Goal: Task Accomplishment & Management: Complete application form

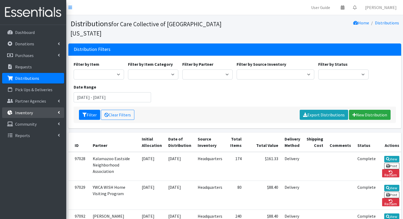
click at [41, 112] on link "Inventory" at bounding box center [33, 112] width 62 height 11
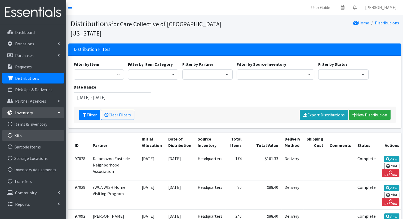
click at [43, 137] on link "Kits" at bounding box center [33, 135] width 62 height 11
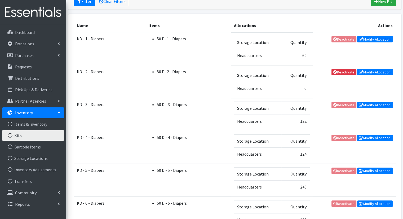
scroll to position [86, 0]
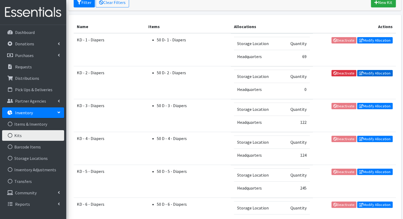
click at [382, 75] on link "Modify Allocation" at bounding box center [375, 73] width 36 height 6
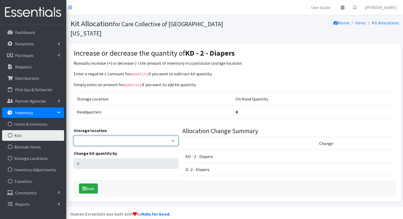
click at [163, 136] on select "Headquarters" at bounding box center [126, 141] width 105 height 10
select select "491"
click at [74, 136] on select "Headquarters" at bounding box center [126, 141] width 105 height 10
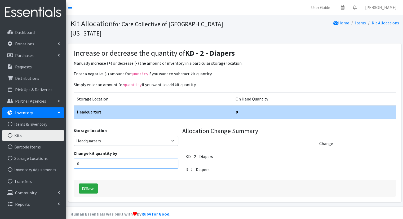
click at [169, 159] on input "0" at bounding box center [126, 164] width 105 height 10
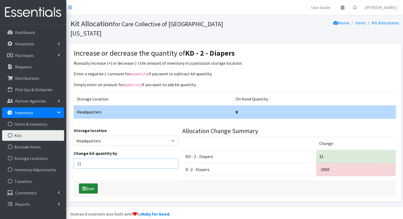
type input "21"
click at [93, 183] on button "Save" at bounding box center [88, 188] width 19 height 10
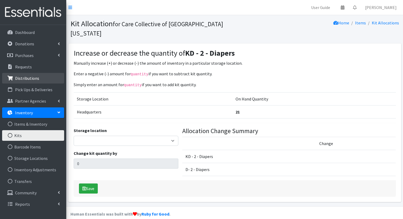
click at [34, 78] on p "Distributions" at bounding box center [27, 78] width 24 height 5
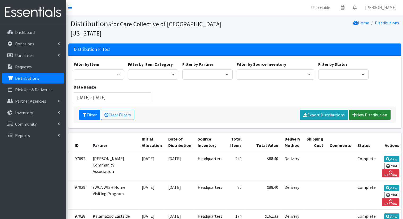
click at [354, 110] on link "New Distribution" at bounding box center [370, 115] width 42 height 10
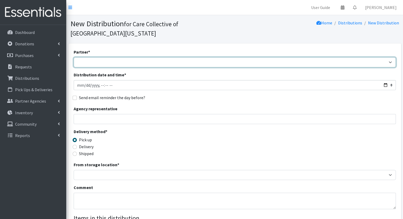
click at [128, 57] on select "African Community Kalamazoo Black Lives Matter Kzoo/BC Diaper Train Cares Sexua…" at bounding box center [235, 62] width 322 height 10
select select "7964"
click at [74, 57] on select "African Community Kalamazoo Black Lives Matter Kzoo/BC Diaper Train Cares Sexua…" at bounding box center [235, 62] width 322 height 10
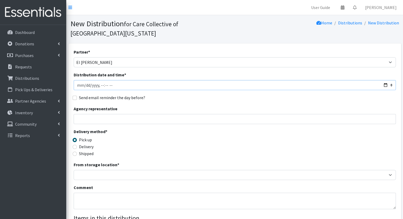
click at [384, 80] on input "Distribution date and time *" at bounding box center [235, 85] width 322 height 10
type input "[DATE]T10:00"
click at [199, 106] on div "Agency representative" at bounding box center [235, 115] width 322 height 19
click at [83, 143] on label "Delivery" at bounding box center [86, 146] width 15 height 6
click at [77, 145] on input "Delivery" at bounding box center [75, 147] width 4 height 4
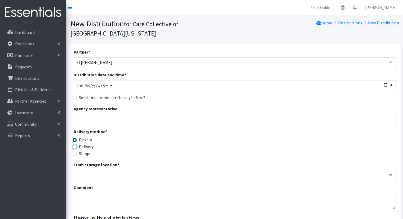
radio input "true"
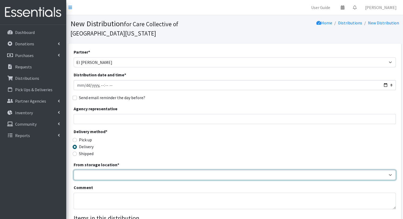
click at [94, 170] on select "Headquarters" at bounding box center [235, 175] width 322 height 10
select select "491"
click at [74, 170] on select "Headquarters" at bounding box center [235, 175] width 322 height 10
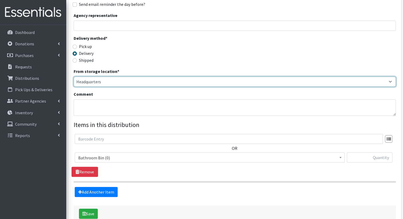
scroll to position [116, 0]
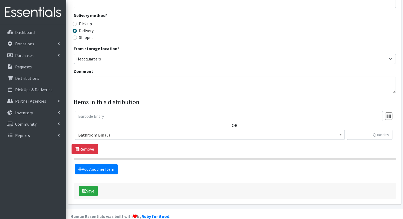
click at [202, 131] on span "Bathroom Bin (0)" at bounding box center [209, 134] width 263 height 7
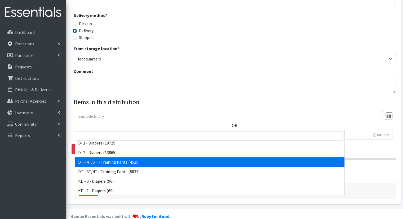
scroll to position [80, 0]
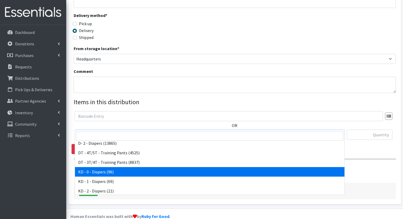
select select "15496"
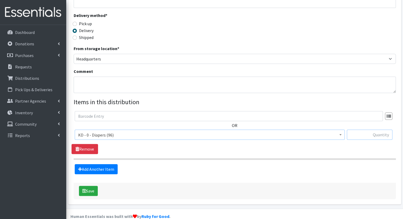
click at [387, 130] on input "text" at bounding box center [370, 135] width 46 height 10
type input "10"
click at [110, 164] on link "Add Another Item" at bounding box center [96, 169] width 43 height 10
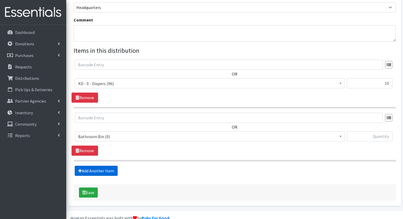
scroll to position [169, 0]
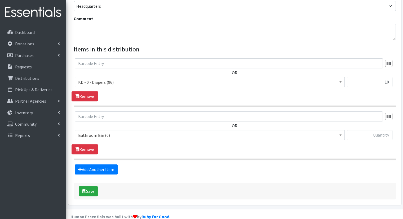
click at [135, 132] on span "Bathroom Bin (0)" at bounding box center [209, 135] width 263 height 7
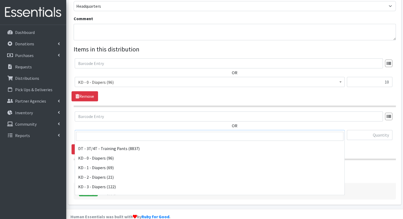
scroll to position [106, 0]
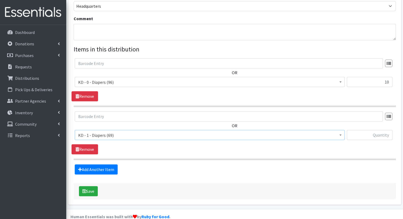
select select "15497"
click at [371, 130] on input "text" at bounding box center [370, 135] width 46 height 10
type input "15"
click at [110, 164] on link "Add Another Item" at bounding box center [96, 169] width 43 height 10
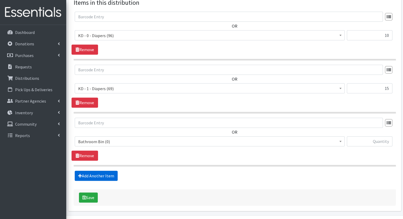
scroll to position [222, 0]
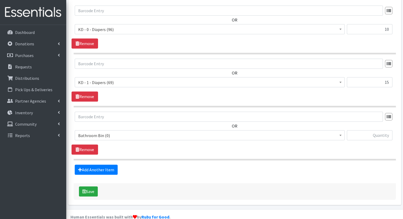
click at [121, 132] on span "Bathroom Bin (0)" at bounding box center [209, 135] width 263 height 7
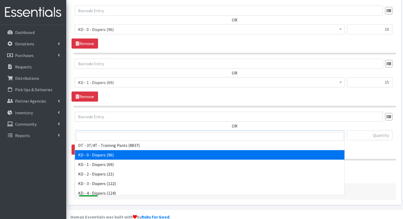
scroll to position [106, 0]
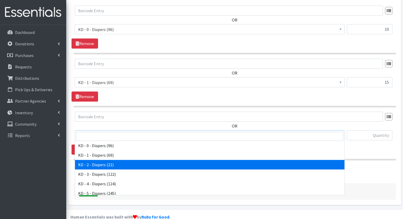
select select "15498"
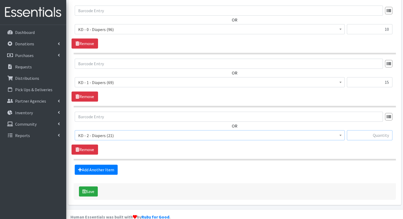
click at [387, 130] on input "text" at bounding box center [370, 135] width 46 height 10
type input "10"
click at [99, 165] on link "Add Another Item" at bounding box center [96, 170] width 43 height 10
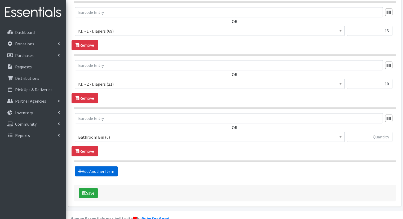
scroll to position [275, 0]
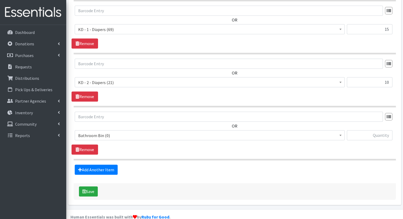
click at [119, 132] on span "Bathroom Bin (0)" at bounding box center [209, 135] width 263 height 7
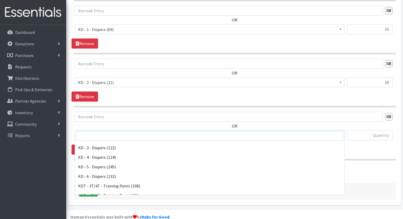
scroll to position [133, 0]
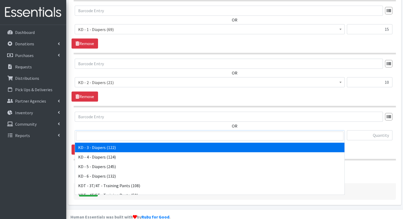
select select "15499"
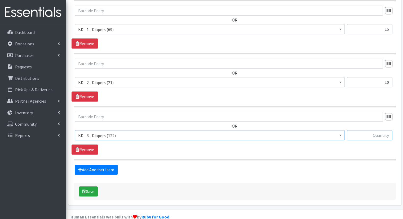
click at [369, 130] on input "text" at bounding box center [370, 135] width 46 height 10
type input "5"
click at [107, 165] on link "Add Another Item" at bounding box center [96, 170] width 43 height 10
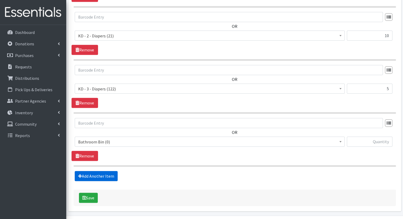
scroll to position [328, 0]
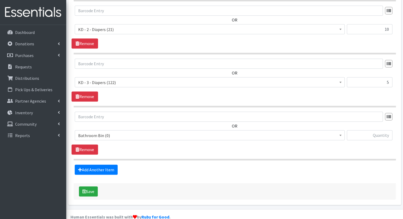
click at [103, 132] on span "Bathroom Bin (0)" at bounding box center [209, 135] width 263 height 7
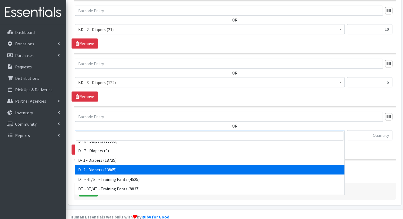
scroll to position [106, 0]
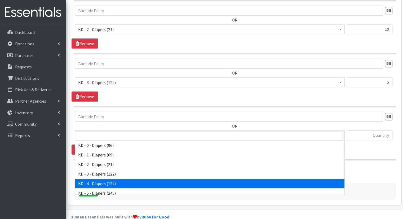
select select "15500"
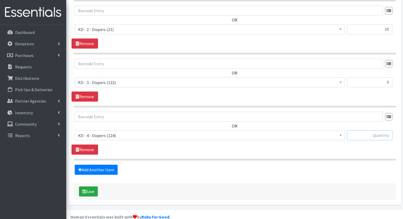
click at [381, 130] on input "text" at bounding box center [370, 135] width 46 height 10
type input "10"
click at [116, 165] on link "Add Another Item" at bounding box center [96, 170] width 43 height 10
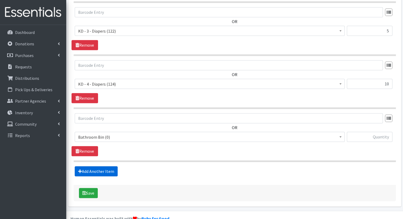
scroll to position [380, 0]
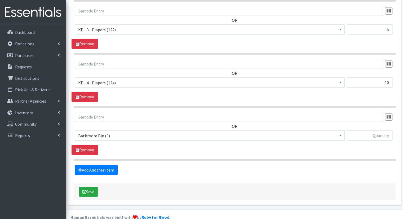
drag, startPoint x: 139, startPoint y: 122, endPoint x: 145, endPoint y: 129, distance: 9.8
click at [145, 132] on span "Bathroom Bin (0)" at bounding box center [209, 135] width 263 height 7
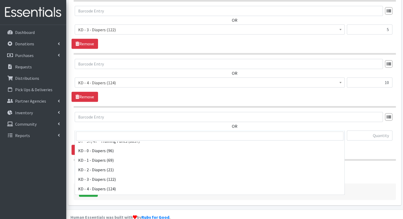
scroll to position [133, 0]
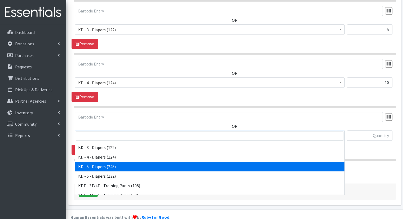
select select "15501"
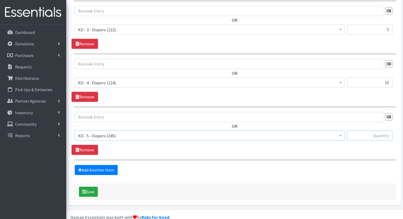
click at [365, 130] on input "text" at bounding box center [370, 135] width 46 height 10
type input "5"
click at [89, 165] on link "Add Another Item" at bounding box center [96, 170] width 43 height 10
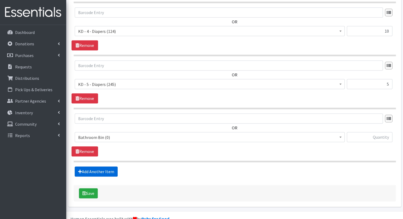
scroll to position [433, 0]
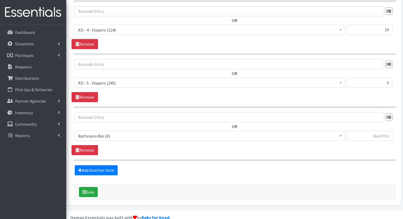
click at [104, 131] on span "Bathroom Bin (0)" at bounding box center [210, 136] width 270 height 10
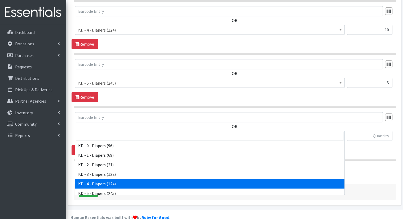
scroll to position [133, 0]
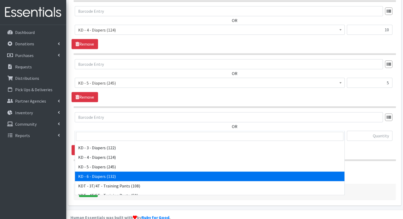
select select "15502"
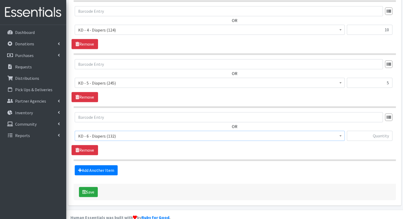
click at [356, 119] on div "OR Bathroom Bin (0) D - 0 - Diapers (14950) D - 3 - Diapers (14189) D - 4 - Dia…" at bounding box center [235, 128] width 326 height 33
click at [357, 131] on input "text" at bounding box center [370, 136] width 46 height 10
type input "5"
click at [108, 165] on link "Add Another Item" at bounding box center [96, 170] width 43 height 10
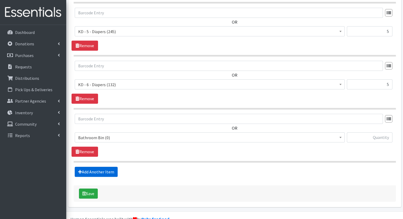
scroll to position [486, 0]
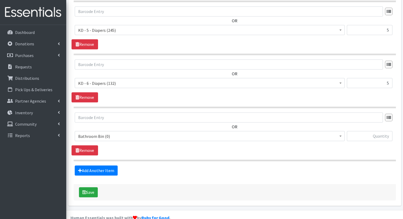
click at [119, 133] on span "Bathroom Bin (0)" at bounding box center [209, 136] width 263 height 7
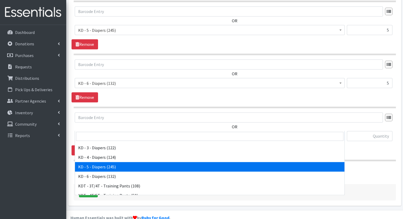
scroll to position [159, 0]
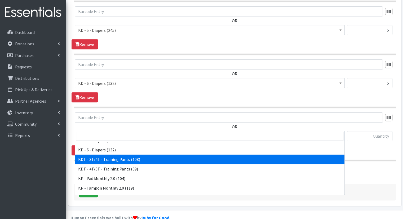
select select "15506"
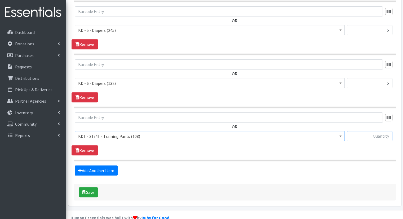
click at [387, 131] on input "text" at bounding box center [370, 136] width 46 height 10
type input "10"
click at [82, 165] on link "Add Another Item" at bounding box center [96, 170] width 43 height 10
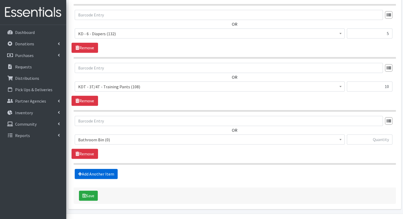
scroll to position [539, 0]
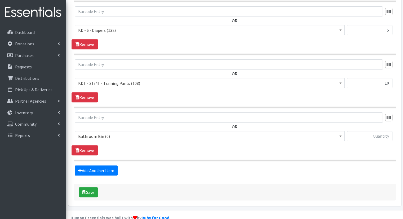
click at [116, 131] on span "Bathroom Bin (0) D - 0 - Diapers (14950) D - 3 - Diapers (14189) D - 4 - Diaper…" at bounding box center [210, 138] width 270 height 14
click at [121, 133] on span "Bathroom Bin (0)" at bounding box center [209, 136] width 263 height 7
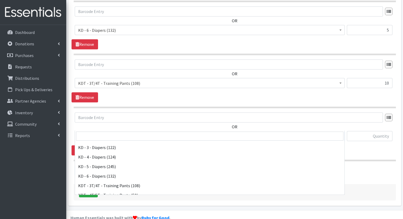
scroll to position [159, 0]
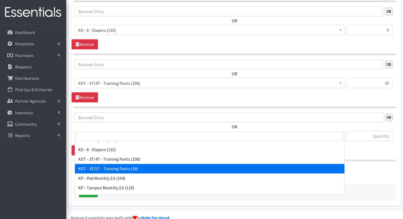
select select "15507"
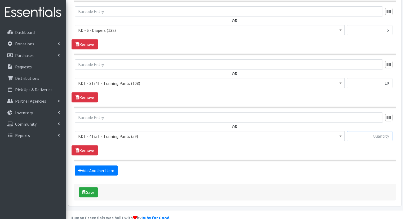
click at [364, 131] on input "text" at bounding box center [370, 136] width 46 height 10
type input "10"
click at [101, 165] on link "Add Another Item" at bounding box center [96, 170] width 43 height 10
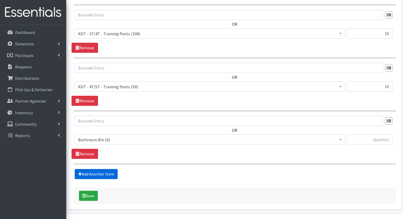
scroll to position [592, 0]
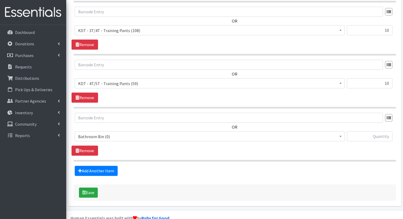
click at [124, 118] on div "OR Bathroom Bin (0) D - 0 - Diapers (14950) D - 3 - Diapers (14189) D - 4 - Dia…" at bounding box center [235, 129] width 326 height 33
click at [126, 133] on span "Bathroom Bin (0)" at bounding box center [209, 136] width 263 height 7
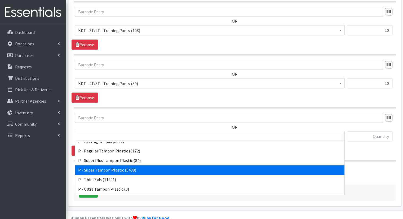
scroll to position [262, 0]
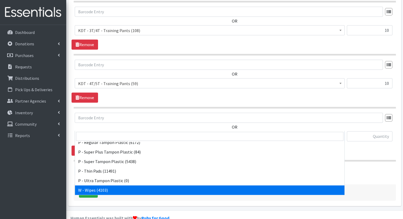
select select "15495"
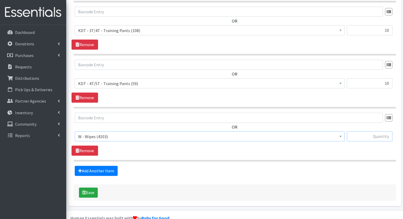
click at [365, 131] on input "text" at bounding box center [370, 136] width 46 height 10
type input "80"
click at [91, 187] on button "Save" at bounding box center [88, 192] width 19 height 10
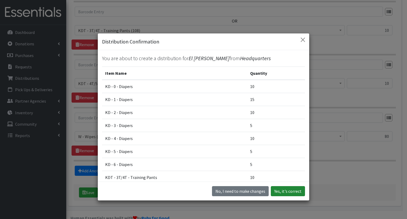
click at [301, 189] on button "Yes, it's correct" at bounding box center [288, 191] width 34 height 10
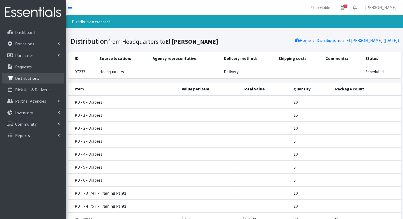
click at [33, 77] on p "Distributions" at bounding box center [27, 78] width 24 height 5
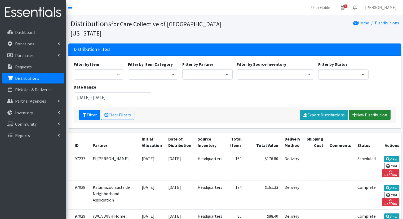
click at [373, 110] on link "New Distribution" at bounding box center [370, 115] width 42 height 10
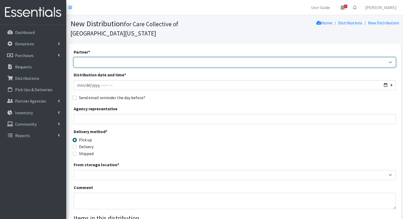
click at [113, 57] on select "African Community Kalamazoo Black Lives Matter Kzoo/[GEOGRAPHIC_DATA] Diaper Tr…" at bounding box center [235, 62] width 322 height 10
select select "7965"
click at [74, 57] on select "African Community Kalamazoo Black Lives Matter Kzoo/BC Diaper Train Cares Sexua…" at bounding box center [235, 62] width 322 height 10
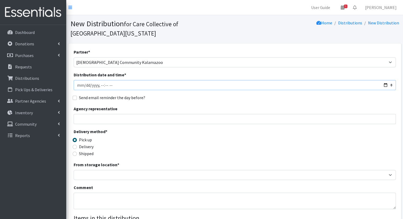
drag, startPoint x: 385, startPoint y: 75, endPoint x: 381, endPoint y: 76, distance: 4.1
click at [385, 80] on input "Distribution date and time *" at bounding box center [235, 85] width 322 height 10
type input "2025-09-26T10:00"
click at [208, 94] on fieldset "Send email reminder the day before?" at bounding box center [235, 97] width 322 height 7
click at [90, 143] on label "Delivery" at bounding box center [86, 146] width 15 height 6
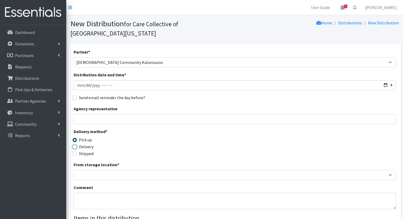
click at [77, 145] on input "Delivery" at bounding box center [75, 147] width 4 height 4
radio input "true"
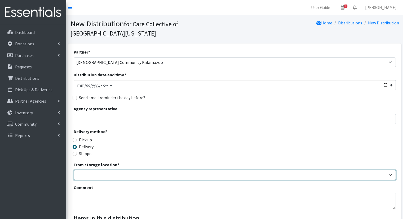
click at [102, 170] on select "Headquarters" at bounding box center [235, 175] width 322 height 10
select select "491"
click at [74, 170] on select "Headquarters" at bounding box center [235, 175] width 322 height 10
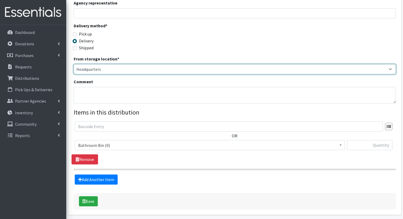
scroll to position [106, 0]
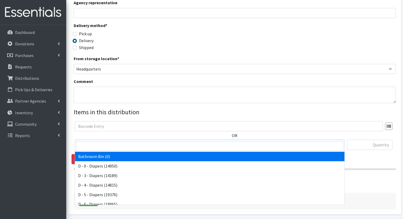
click at [206, 140] on span "Bathroom Bin (0)" at bounding box center [210, 145] width 270 height 10
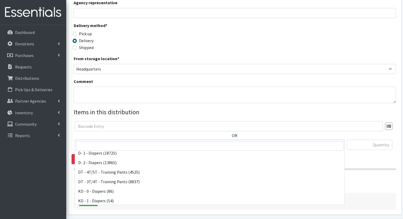
scroll to position [80, 0]
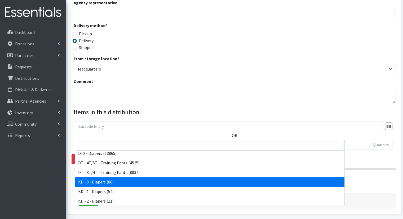
select select "15496"
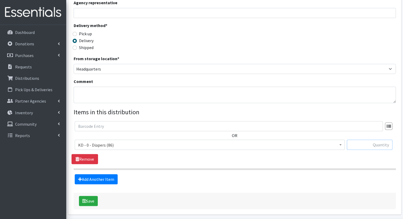
click at [360, 140] on input "text" at bounding box center [370, 145] width 46 height 10
type input "2"
click at [77, 174] on link "Add Another Item" at bounding box center [96, 179] width 43 height 10
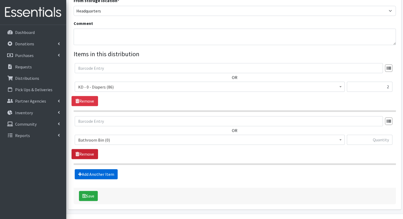
scroll to position [169, 0]
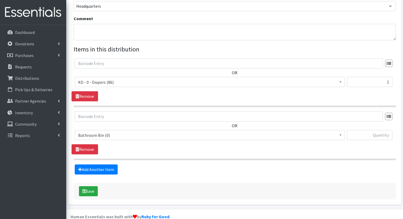
click at [106, 132] on span "Bathroom Bin (0)" at bounding box center [209, 135] width 263 height 7
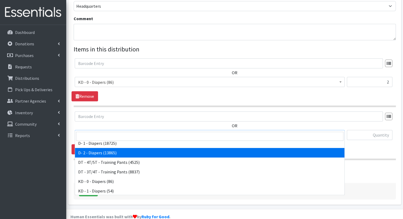
scroll to position [80, 0]
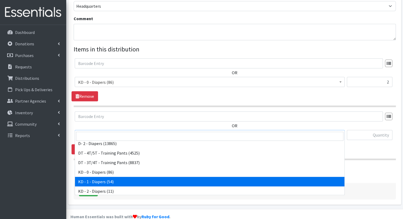
select select "15497"
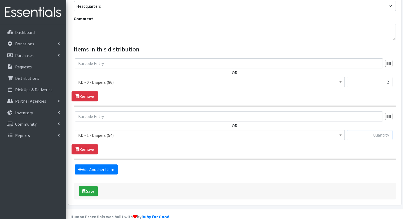
click at [382, 130] on input "text" at bounding box center [370, 135] width 46 height 10
type input "2"
click at [104, 154] on fieldset "Items in this distribution OR Bathroom Bin (0) D - 0 - Diapers (14950) D - 3 - …" at bounding box center [235, 110] width 322 height 130
click at [102, 164] on link "Add Another Item" at bounding box center [96, 169] width 43 height 10
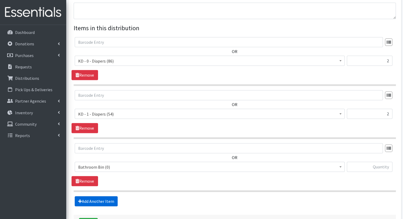
scroll to position [222, 0]
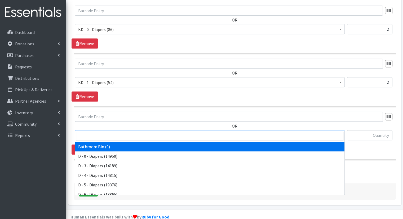
click at [119, 132] on span "Bathroom Bin (0)" at bounding box center [209, 135] width 263 height 7
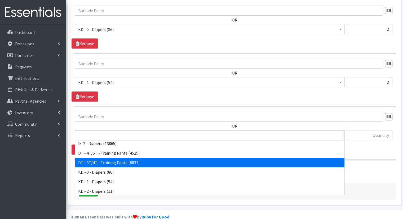
scroll to position [106, 0]
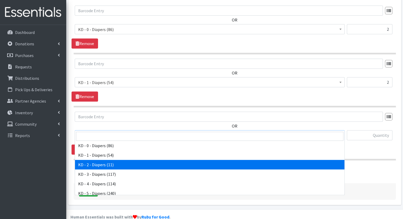
select select "15498"
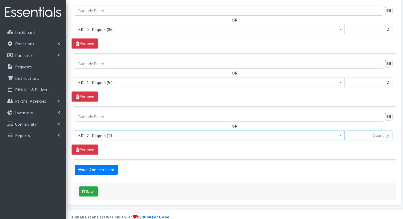
click at [386, 130] on input "text" at bounding box center [370, 135] width 46 height 10
type input "2"
click at [83, 165] on link "Add Another Item" at bounding box center [96, 170] width 43 height 10
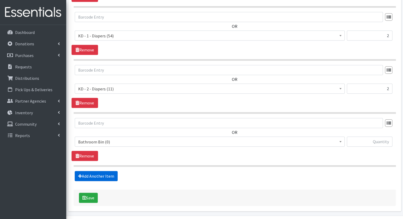
scroll to position [275, 0]
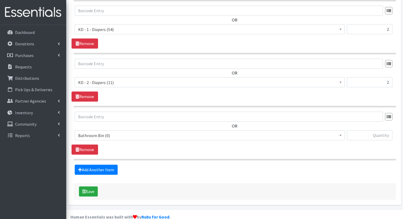
click at [110, 132] on span "Bathroom Bin (0)" at bounding box center [209, 135] width 263 height 7
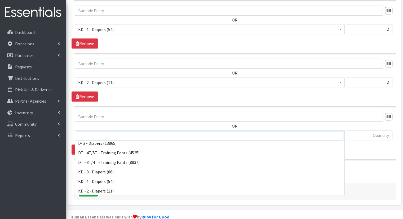
scroll to position [106, 0]
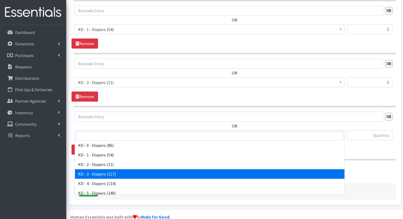
select select "15499"
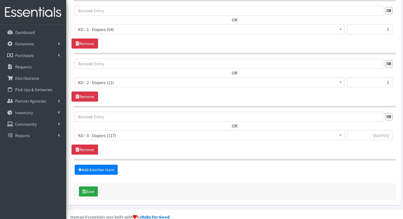
click at [361, 120] on div "OR Bathroom Bin (0) D - 0 - Diapers (14950) D - 3 - Diapers (14189) D - 4 - Dia…" at bounding box center [235, 128] width 326 height 33
click at [360, 130] on input "text" at bounding box center [370, 135] width 46 height 10
click at [364, 130] on input "text" at bounding box center [370, 135] width 46 height 10
type input "2"
click at [112, 165] on link "Add Another Item" at bounding box center [96, 170] width 43 height 10
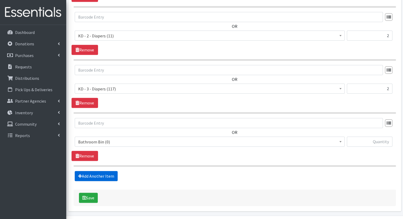
scroll to position [328, 0]
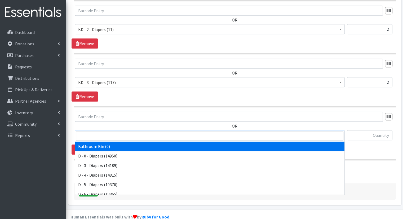
click at [129, 132] on span "Bathroom Bin (0)" at bounding box center [209, 135] width 263 height 7
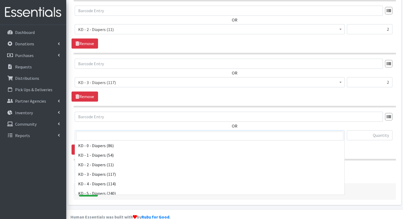
scroll to position [106, 0]
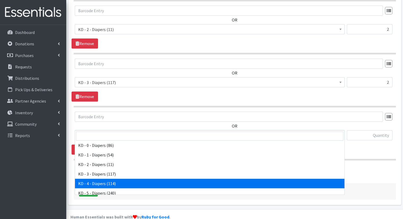
select select "15500"
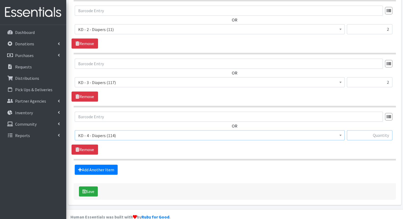
click at [381, 130] on input "text" at bounding box center [370, 135] width 46 height 10
type input "12"
click at [94, 165] on link "Add Another Item" at bounding box center [96, 170] width 43 height 10
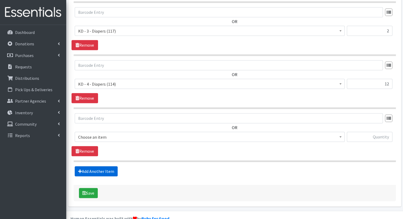
scroll to position [380, 0]
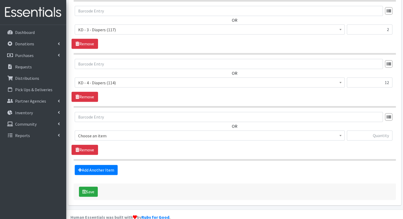
click at [126, 132] on span "Choose an item" at bounding box center [209, 135] width 263 height 7
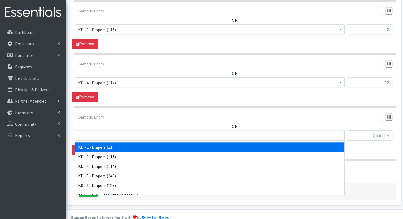
scroll to position [133, 0]
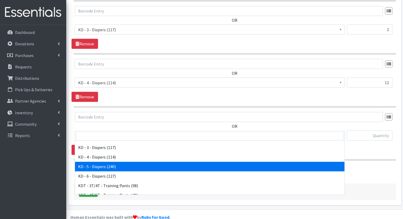
select select "15501"
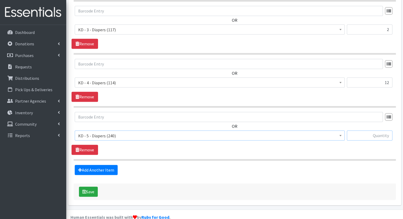
click at [375, 130] on input "text" at bounding box center [370, 135] width 46 height 10
type input "18"
click at [95, 165] on link "Add Another Item" at bounding box center [96, 170] width 43 height 10
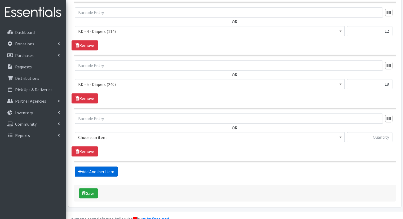
scroll to position [433, 0]
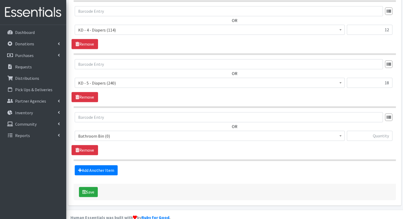
click at [122, 131] on span "Bathroom Bin (0)" at bounding box center [210, 136] width 270 height 10
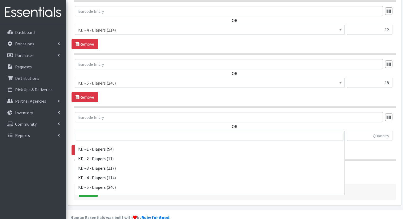
scroll to position [133, 0]
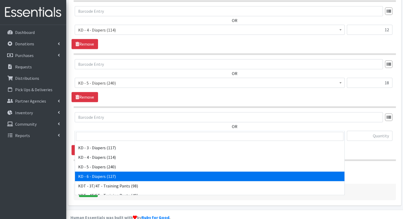
select select "15502"
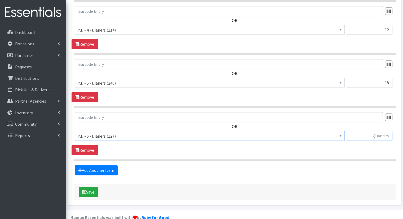
click at [391, 131] on input "text" at bounding box center [370, 136] width 46 height 10
type input "18"
click at [97, 165] on link "Add Another Item" at bounding box center [96, 170] width 43 height 10
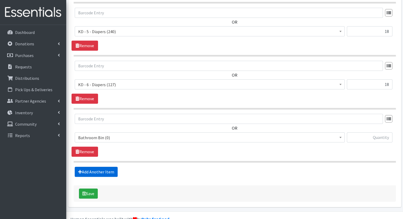
scroll to position [486, 0]
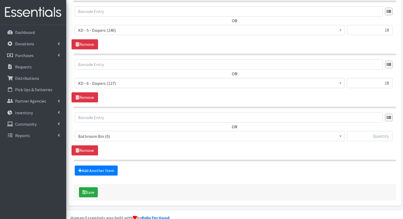
click at [126, 133] on span "Bathroom Bin (0)" at bounding box center [209, 136] width 263 height 7
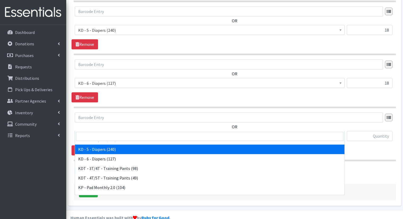
scroll to position [159, 0]
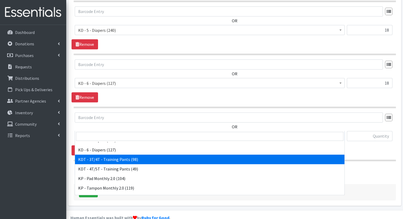
select select "15506"
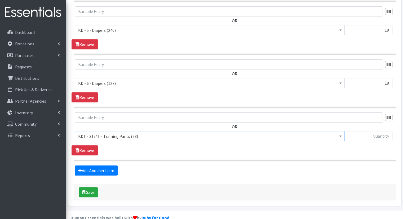
click at [346, 131] on div "Bathroom Bin (0) D - 0 - Diapers (14950) D - 3 - Diapers (14189) D - 4 - Diaper…" at bounding box center [235, 138] width 320 height 14
click at [355, 131] on input "text" at bounding box center [370, 136] width 46 height 10
type input "9"
click at [110, 165] on link "Add Another Item" at bounding box center [96, 170] width 43 height 10
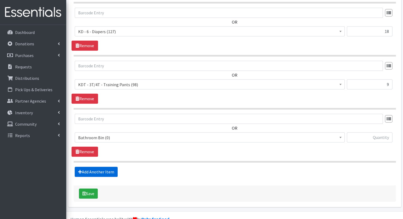
scroll to position [539, 0]
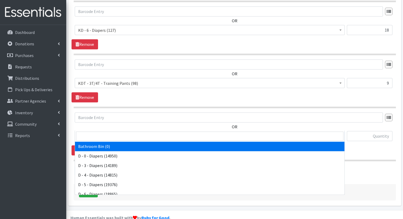
click at [130, 133] on span "Bathroom Bin (0)" at bounding box center [209, 136] width 263 height 7
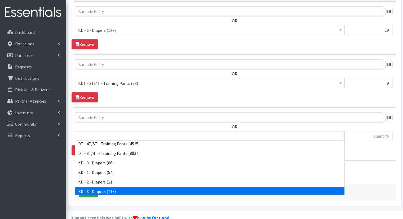
scroll to position [80, 0]
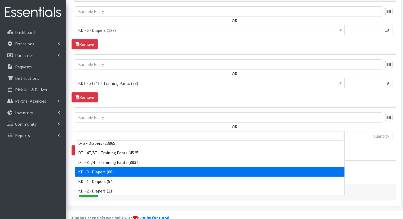
drag, startPoint x: 183, startPoint y: 163, endPoint x: 184, endPoint y: 171, distance: 7.7
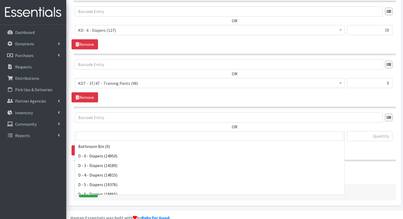
drag, startPoint x: 217, startPoint y: 122, endPoint x: 205, endPoint y: 156, distance: 36.2
click at [216, 133] on span "KD - 0 - Diapers (86)" at bounding box center [209, 136] width 263 height 7
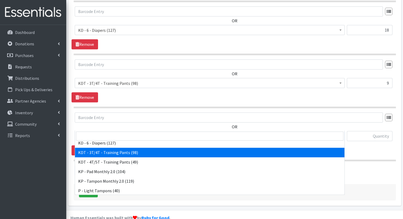
scroll to position [175, 0]
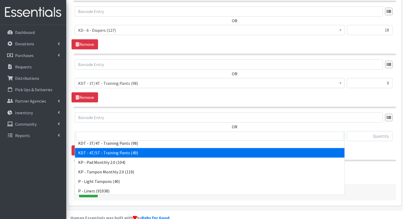
select select "15507"
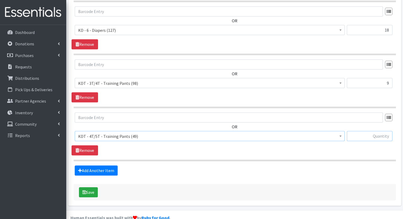
click at [375, 131] on input "text" at bounding box center [370, 136] width 46 height 10
type input "9"
click at [86, 165] on link "Add Another Item" at bounding box center [96, 170] width 43 height 10
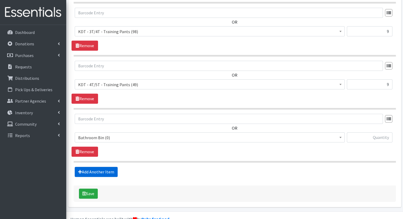
scroll to position [592, 0]
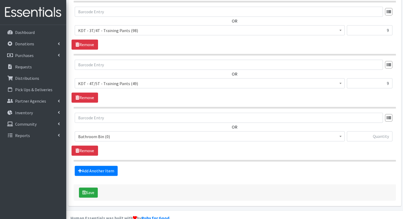
click at [218, 133] on span "Bathroom Bin (0)" at bounding box center [209, 136] width 263 height 7
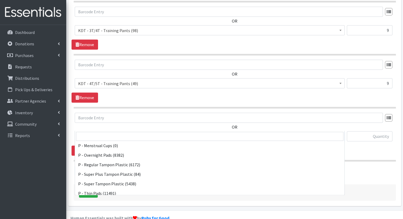
scroll to position [262, 0]
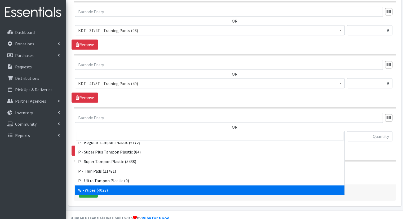
select select "15495"
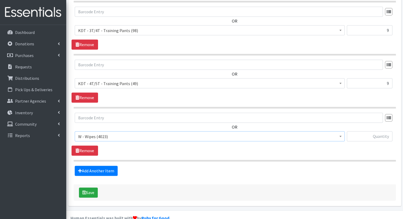
drag, startPoint x: 343, startPoint y: 95, endPoint x: 349, endPoint y: 107, distance: 13.6
click at [363, 131] on input "text" at bounding box center [370, 136] width 46 height 10
type input "74"
click at [84, 190] on icon "submit" at bounding box center [84, 192] width 4 height 4
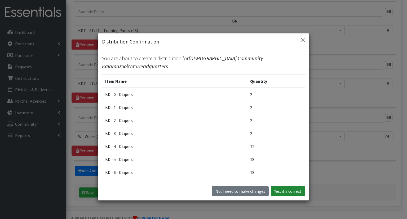
click at [288, 195] on button "Yes, it's correct" at bounding box center [288, 191] width 34 height 10
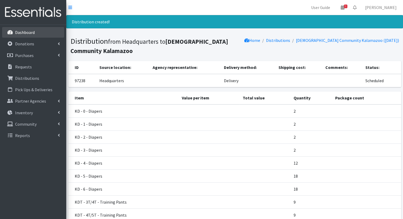
click at [53, 30] on link "Dashboard" at bounding box center [33, 32] width 62 height 11
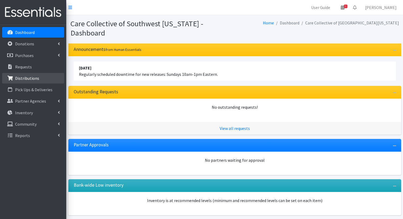
click at [43, 78] on link "Distributions" at bounding box center [33, 78] width 62 height 11
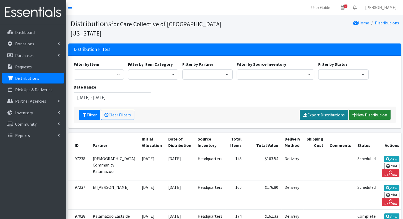
drag, startPoint x: 361, startPoint y: 105, endPoint x: 347, endPoint y: 105, distance: 13.5
click at [361, 110] on link "New Distribution" at bounding box center [370, 115] width 42 height 10
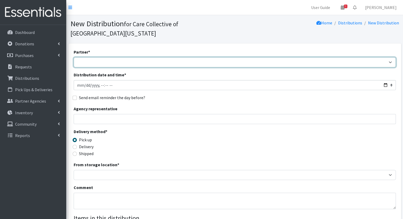
click at [127, 57] on select "African Community Kalamazoo Black Lives Matter Kzoo/BC Diaper Train Cares Sexua…" at bounding box center [235, 62] width 322 height 10
select select "7969"
click at [74, 57] on select "African Community Kalamazoo Black Lives Matter Kzoo/BC Diaper Train Cares Sexua…" at bounding box center [235, 62] width 322 height 10
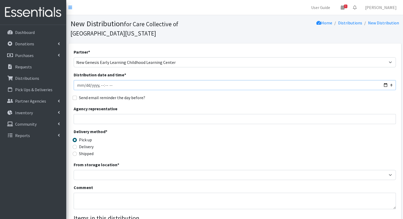
click at [387, 80] on input "Distribution date and time *" at bounding box center [235, 85] width 322 height 10
type input "2025-09-26T10:00"
click at [198, 94] on fieldset "Send email reminder the day before?" at bounding box center [235, 97] width 322 height 7
click at [87, 143] on label "Delivery" at bounding box center [86, 146] width 15 height 6
click at [77, 145] on input "Delivery" at bounding box center [75, 147] width 4 height 4
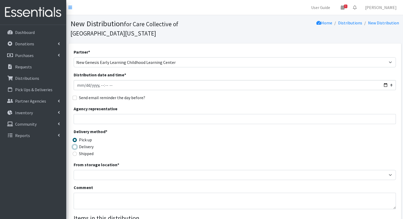
radio input "true"
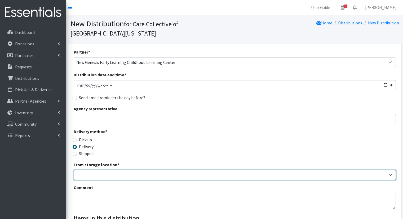
click at [101, 170] on select "Headquarters" at bounding box center [235, 175] width 322 height 10
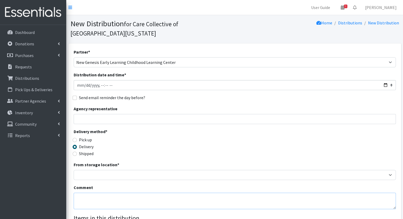
click at [112, 193] on textarea "Comment" at bounding box center [235, 201] width 322 height 16
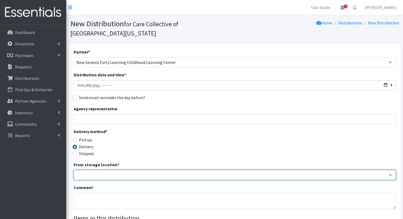
click at [120, 170] on select "Headquarters" at bounding box center [235, 175] width 322 height 10
select select "491"
click at [74, 170] on select "Headquarters" at bounding box center [235, 175] width 322 height 10
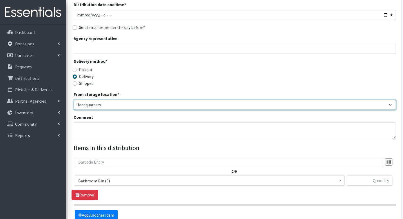
scroll to position [80, 0]
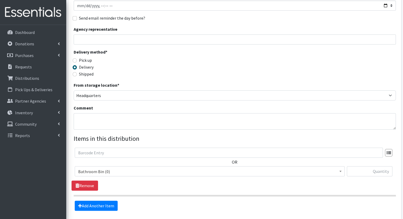
click at [159, 155] on div "OR Bathroom Bin (0) D - 0 - Diapers (14950) D - 3 - Diapers (14189) D - 4 - Dia…" at bounding box center [235, 164] width 326 height 33
click at [163, 168] on span "Bathroom Bin (0)" at bounding box center [209, 171] width 263 height 7
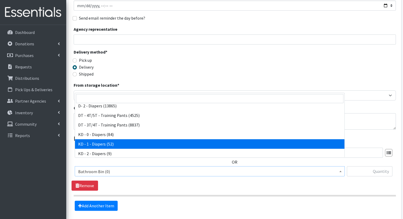
select select "15497"
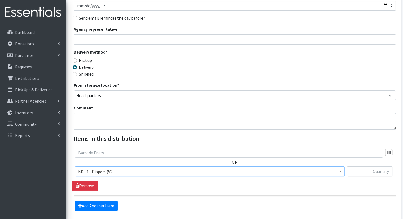
click at [391, 167] on div at bounding box center [370, 173] width 46 height 14
click at [390, 166] on input "text" at bounding box center [370, 171] width 46 height 10
type input "1"
click at [100, 201] on link "Add Another Item" at bounding box center [96, 206] width 43 height 10
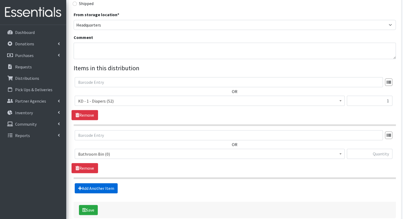
scroll to position [169, 0]
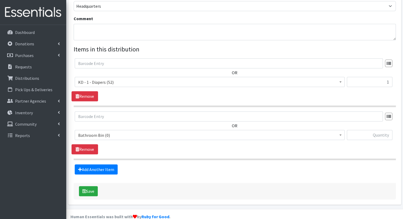
click at [161, 132] on span "Bathroom Bin (0)" at bounding box center [209, 135] width 263 height 7
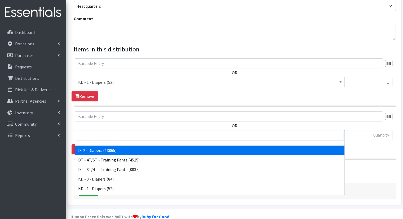
scroll to position [106, 0]
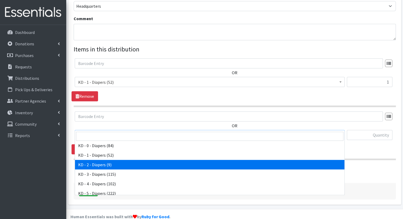
select select "15498"
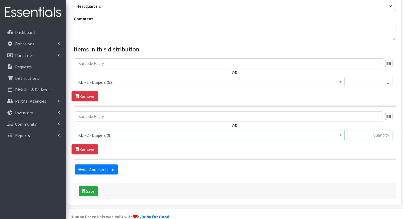
click at [368, 130] on input "text" at bounding box center [370, 135] width 46 height 10
type input "1"
click at [105, 164] on link "Add Another Item" at bounding box center [96, 169] width 43 height 10
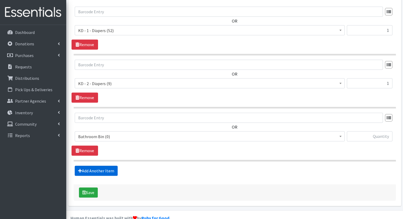
scroll to position [222, 0]
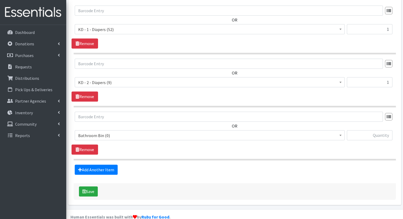
click at [191, 130] on span "Bathroom Bin (0)" at bounding box center [210, 135] width 270 height 10
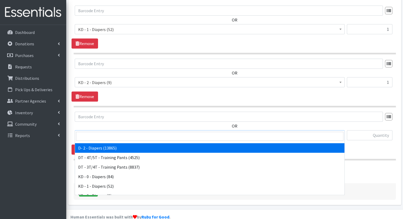
scroll to position [106, 0]
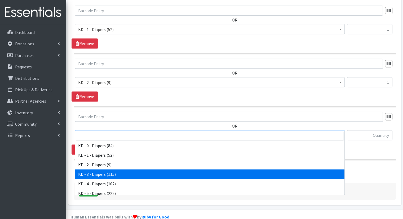
select select "15499"
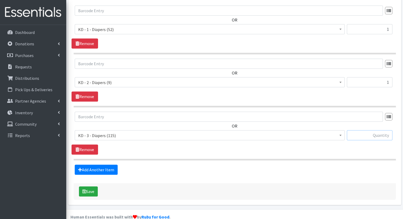
click at [366, 130] on input "text" at bounding box center [370, 135] width 46 height 10
type input "3"
click at [93, 165] on link "Add Another Item" at bounding box center [96, 170] width 43 height 10
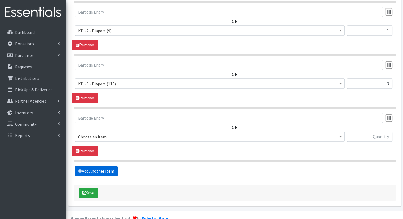
scroll to position [275, 0]
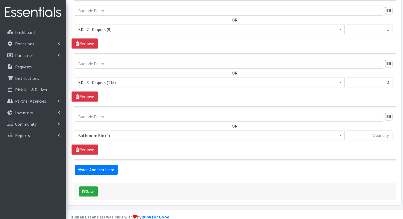
click at [133, 132] on span "Bathroom Bin (0)" at bounding box center [209, 135] width 263 height 7
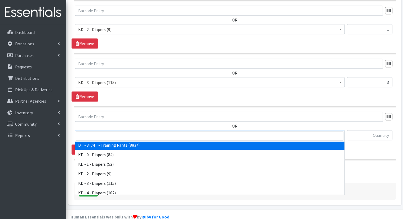
scroll to position [106, 0]
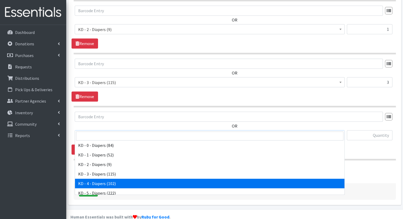
select select "15500"
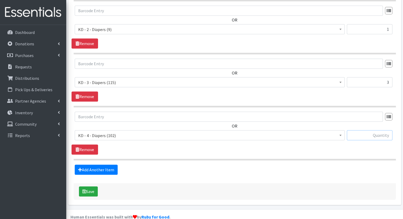
click at [385, 130] on input "text" at bounding box center [370, 135] width 46 height 10
type input "7"
click at [100, 165] on link "Add Another Item" at bounding box center [96, 170] width 43 height 10
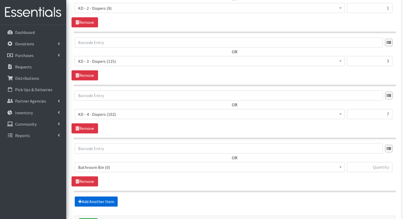
scroll to position [328, 0]
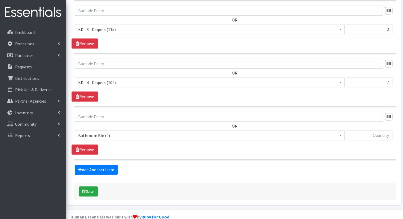
click at [130, 130] on span "Bathroom Bin (0)" at bounding box center [210, 135] width 270 height 10
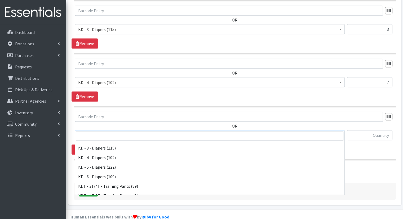
scroll to position [133, 0]
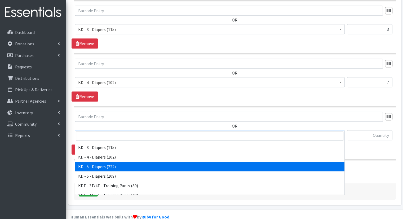
select select "15501"
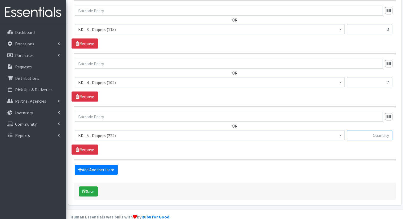
click at [384, 130] on input "text" at bounding box center [370, 135] width 46 height 10
type input "5"
click at [77, 165] on link "Add Another Item" at bounding box center [96, 170] width 43 height 10
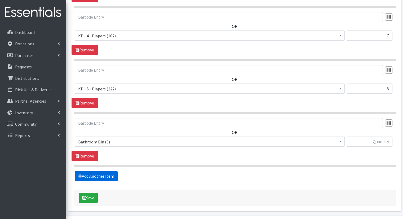
scroll to position [380, 0]
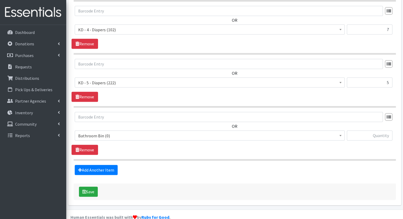
click at [130, 132] on span "Bathroom Bin (0)" at bounding box center [209, 135] width 263 height 7
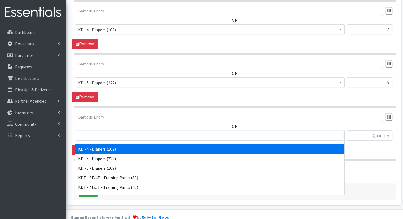
scroll to position [159, 0]
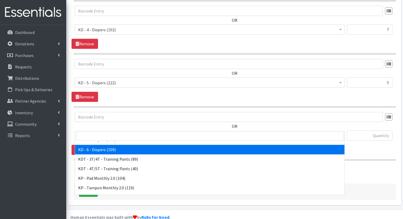
select select "15502"
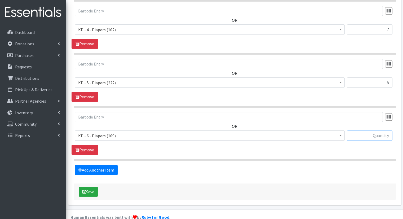
click at [383, 130] on input "text" at bounding box center [370, 135] width 46 height 10
type input "4"
click at [98, 165] on link "Add Another Item" at bounding box center [96, 170] width 43 height 10
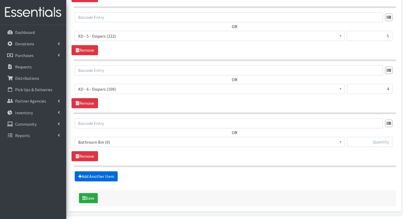
scroll to position [433, 0]
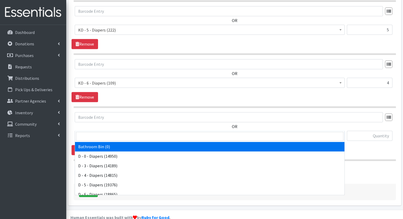
drag, startPoint x: 133, startPoint y: 126, endPoint x: 135, endPoint y: 142, distance: 16.4
click at [133, 132] on span "Bathroom Bin (0)" at bounding box center [209, 135] width 263 height 7
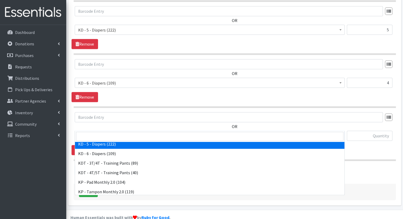
scroll to position [159, 0]
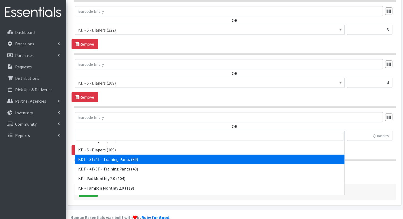
select select "15506"
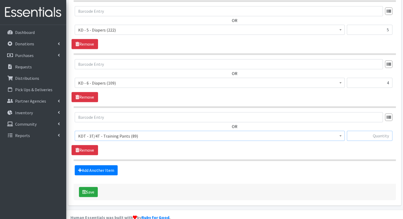
click at [352, 131] on input "text" at bounding box center [370, 136] width 46 height 10
type input "13"
click at [112, 165] on link "Add Another Item" at bounding box center [96, 170] width 43 height 10
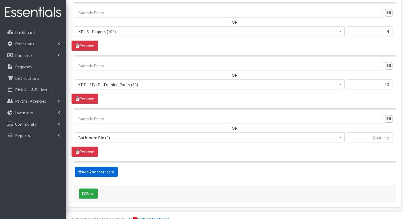
scroll to position [486, 0]
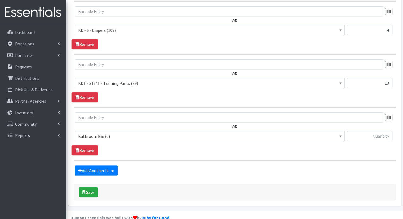
click at [143, 133] on span "Bathroom Bin (0) D - 0 - Diapers (14950) D - 3 - Diapers (14189) D - 4 - Diaper…" at bounding box center [210, 138] width 270 height 14
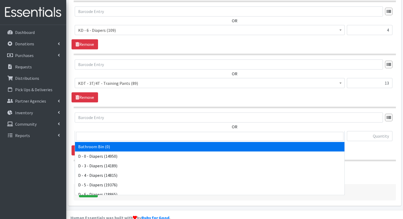
click at [147, 133] on span "Bathroom Bin (0)" at bounding box center [209, 136] width 263 height 7
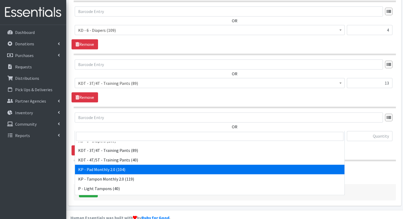
scroll to position [159, 0]
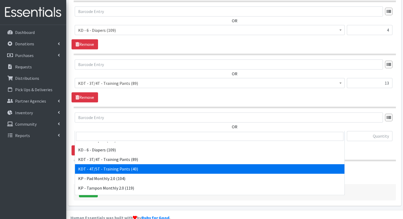
select select "15507"
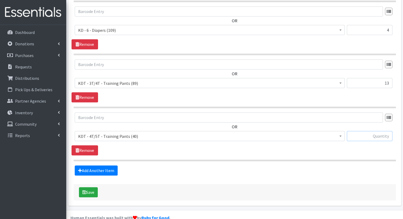
click at [366, 131] on input "text" at bounding box center [370, 136] width 46 height 10
type input "9"
click at [86, 165] on link "Add Another Item" at bounding box center [96, 170] width 43 height 10
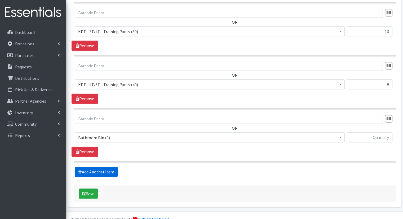
scroll to position [539, 0]
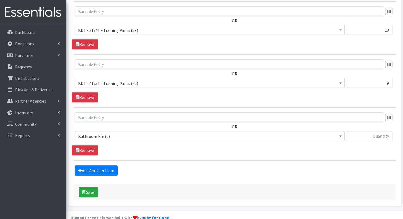
click at [148, 133] on span "Bathroom Bin (0)" at bounding box center [209, 136] width 263 height 7
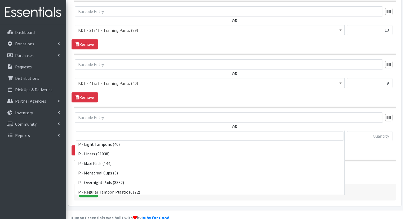
scroll to position [262, 0]
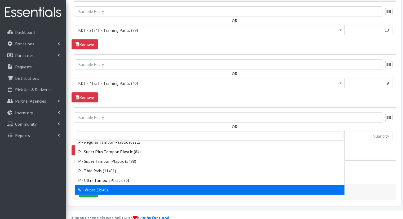
select select "15495"
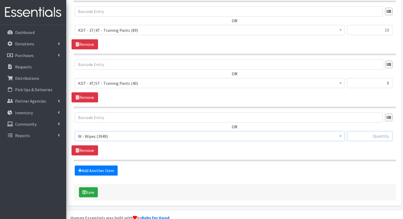
click at [362, 131] on input "text" at bounding box center [370, 136] width 46 height 10
type input "43"
click at [78, 184] on div "Save" at bounding box center [235, 192] width 322 height 16
drag, startPoint x: 87, startPoint y: 182, endPoint x: 90, endPoint y: 181, distance: 3.0
click at [88, 187] on button "Save" at bounding box center [88, 192] width 19 height 10
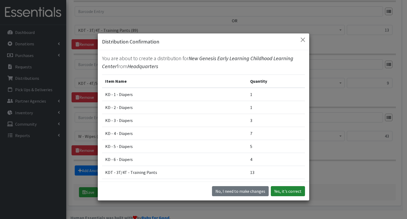
click at [276, 195] on button "Yes, it's correct" at bounding box center [288, 191] width 34 height 10
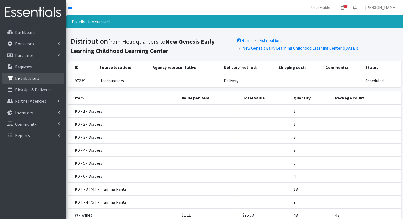
click at [21, 83] on link "Distributions" at bounding box center [33, 78] width 62 height 11
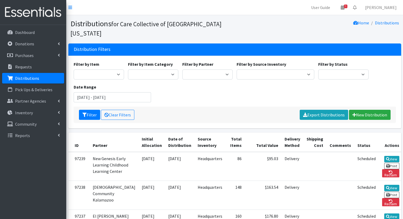
click at [41, 106] on link "Partner Agencies" at bounding box center [33, 101] width 62 height 11
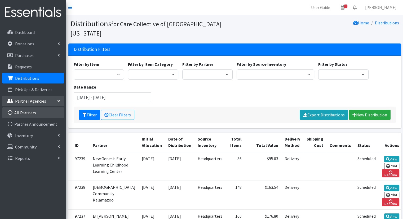
click at [40, 114] on link "All Partners" at bounding box center [33, 112] width 62 height 11
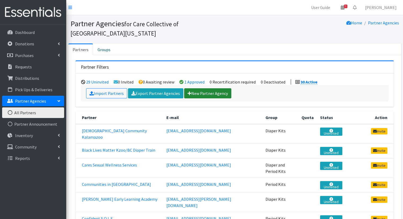
click at [214, 88] on link "New Partner Agency" at bounding box center [207, 93] width 47 height 10
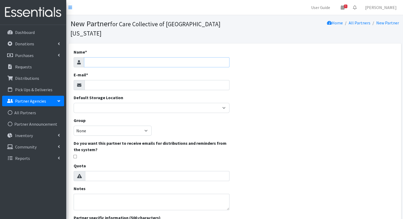
drag, startPoint x: 175, startPoint y: 53, endPoint x: 171, endPoint y: 54, distance: 3.7
click at [175, 57] on input "Name *" at bounding box center [157, 62] width 146 height 10
type input "Northside Association for Community Development"
click at [175, 72] on div "E-mail *" at bounding box center [152, 81] width 156 height 19
click at [178, 81] on div "Name * Northside Association for Community Development E-mail * Default Storage…" at bounding box center [151, 161] width 167 height 236
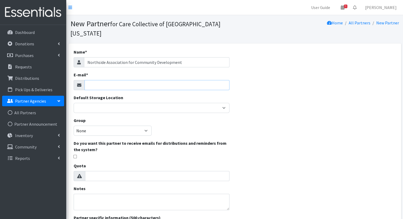
click at [180, 80] on input "E-mail *" at bounding box center [157, 85] width 145 height 10
paste input "info@nacdkzoo.com"
type input "info@nacdkzoo.com"
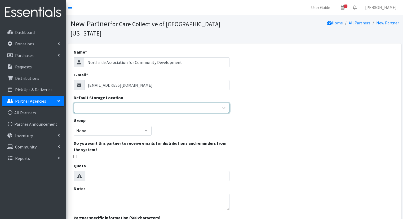
click at [191, 103] on select "Headquarters" at bounding box center [152, 108] width 156 height 10
select select "491"
click at [74, 103] on select "Headquarters" at bounding box center [152, 108] width 156 height 10
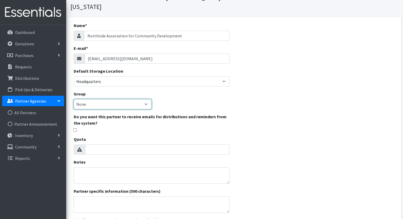
click at [133, 99] on select "None Diaper Kits Period Kits Diaper and Period Kits" at bounding box center [113, 104] width 78 height 10
select select "233"
click at [74, 99] on select "None Diaper Kits Period Kits Diaper and Period Kits" at bounding box center [113, 104] width 78 height 10
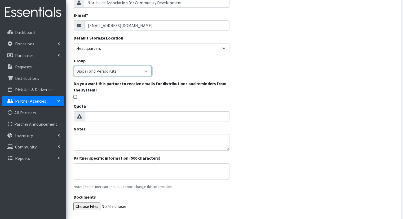
scroll to position [91, 0]
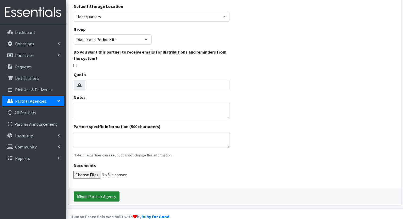
click at [107, 191] on button "Add Partner Agency" at bounding box center [97, 196] width 46 height 10
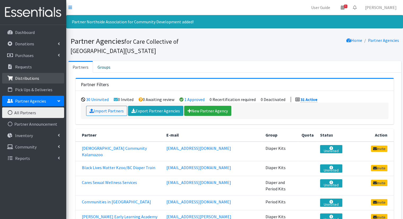
click at [30, 78] on p "Distributions" at bounding box center [27, 78] width 24 height 5
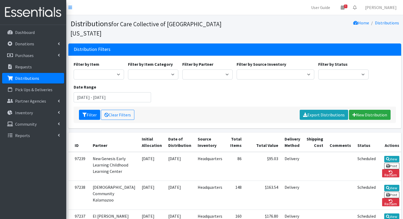
click at [366, 112] on div "Filter Clear Filters Export Distributions New Distribution" at bounding box center [235, 115] width 322 height 16
click at [365, 110] on link "New Distribution" at bounding box center [370, 115] width 42 height 10
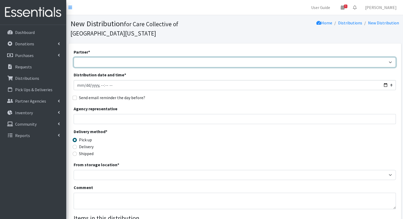
click at [87, 57] on select "African Community Kalamazoo Black Lives Matter Kzoo/[GEOGRAPHIC_DATA] Diaper Tr…" at bounding box center [235, 62] width 322 height 10
select select "8204"
click at [74, 57] on select "African Community Kalamazoo Black Lives Matter Kzoo/[GEOGRAPHIC_DATA] Diaper Tr…" at bounding box center [235, 62] width 322 height 10
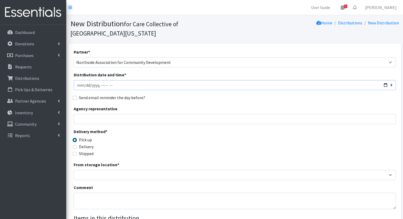
click at [385, 80] on input "Distribution date and time *" at bounding box center [235, 85] width 322 height 10
type input "2025-09-26T10:00"
click at [229, 106] on div "Agency representative" at bounding box center [235, 115] width 322 height 19
click at [95, 141] on fieldset "Delivery method * Pick up Delivery Shipped" at bounding box center [114, 142] width 81 height 29
click at [89, 143] on label "Delivery" at bounding box center [86, 146] width 15 height 6
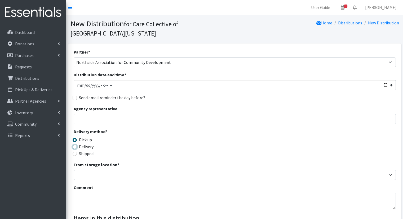
click at [77, 145] on input "Delivery" at bounding box center [75, 147] width 4 height 4
radio input "true"
click at [140, 114] on input "Agency representative" at bounding box center [235, 119] width 322 height 10
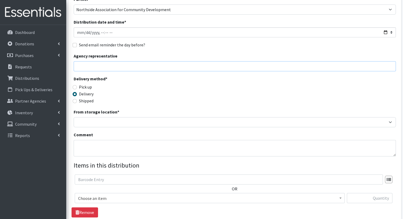
scroll to position [80, 0]
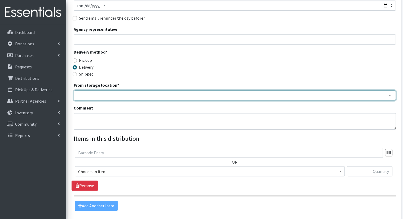
click at [164, 90] on select "Headquarters" at bounding box center [235, 95] width 322 height 10
select select "491"
click at [74, 90] on select "Headquarters" at bounding box center [235, 95] width 322 height 10
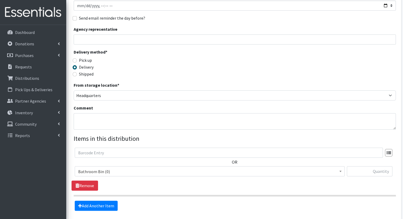
click at [177, 168] on span "Bathroom Bin (0)" at bounding box center [209, 171] width 263 height 7
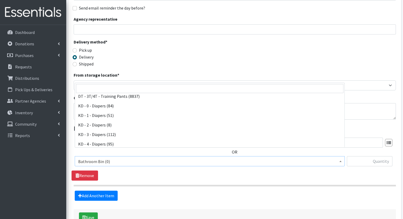
scroll to position [106, 0]
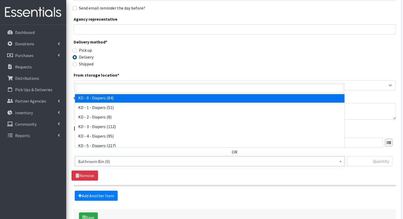
select select "15496"
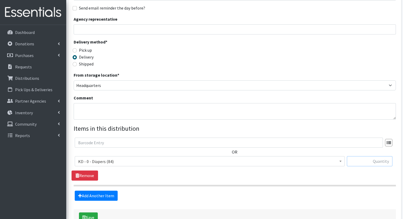
click at [360, 156] on input "text" at bounding box center [370, 161] width 46 height 10
type input "2"
click at [116, 191] on link "Add Another Item" at bounding box center [96, 196] width 43 height 10
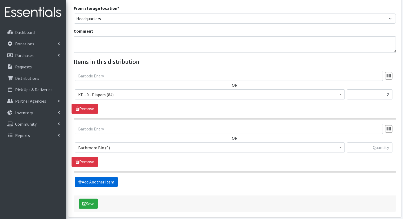
scroll to position [169, 0]
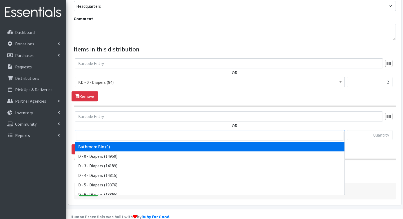
click at [159, 132] on span "Bathroom Bin (0)" at bounding box center [209, 135] width 263 height 7
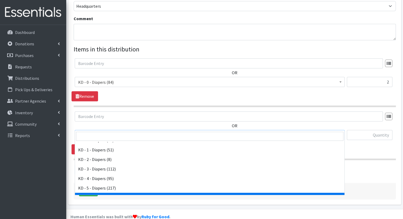
scroll to position [106, 0]
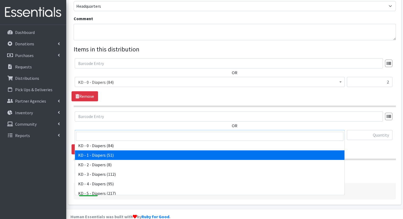
select select "15497"
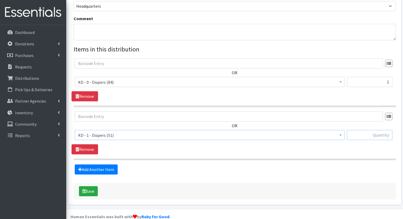
click at [365, 130] on input "text" at bounding box center [370, 135] width 46 height 10
type input "2"
click at [106, 164] on link "Add Another Item" at bounding box center [96, 169] width 43 height 10
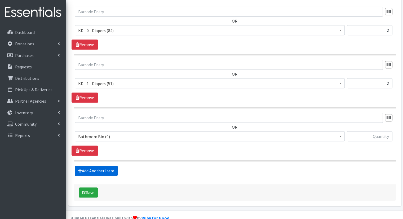
scroll to position [222, 0]
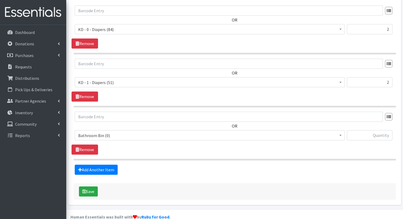
click at [148, 130] on span "Bathroom Bin (0)" at bounding box center [210, 135] width 270 height 10
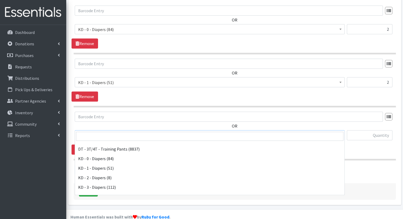
scroll to position [106, 0]
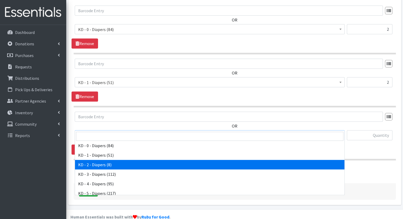
select select "15498"
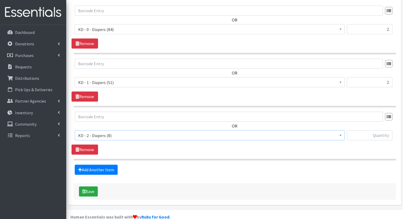
click at [395, 132] on div "Bathroom Bin (0) D - 0 - Diapers (14950) D - 3 - Diapers (14189) D - 4 - Diaper…" at bounding box center [235, 137] width 320 height 14
click at [386, 130] on input "text" at bounding box center [370, 135] width 46 height 10
type input "2"
click at [99, 165] on link "Add Another Item" at bounding box center [96, 170] width 43 height 10
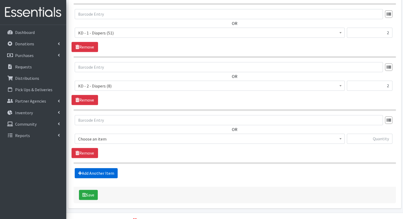
scroll to position [275, 0]
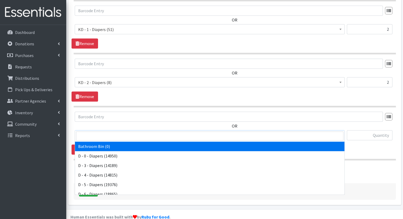
click at [135, 132] on span "Bathroom Bin (0)" at bounding box center [209, 135] width 263 height 7
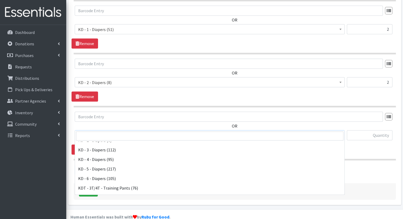
scroll to position [133, 0]
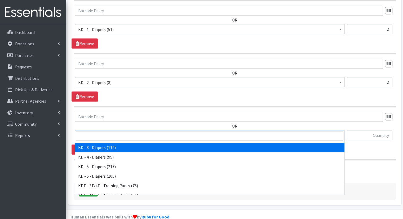
select select "15499"
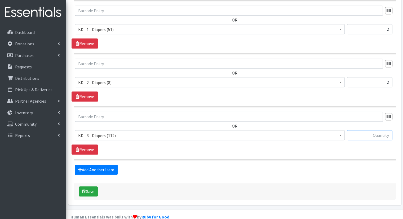
click at [362, 130] on input "text" at bounding box center [370, 135] width 46 height 10
type input "4"
click at [99, 165] on link "Add Another Item" at bounding box center [96, 170] width 43 height 10
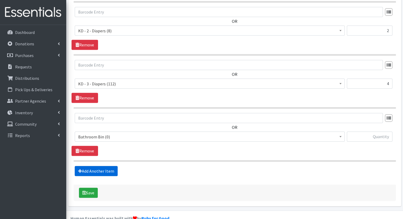
scroll to position [328, 0]
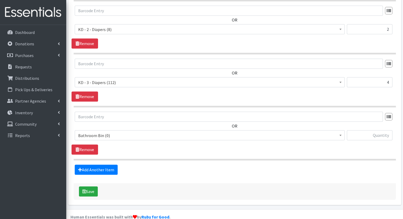
click at [123, 132] on span "Bathroom Bin (0)" at bounding box center [209, 135] width 263 height 7
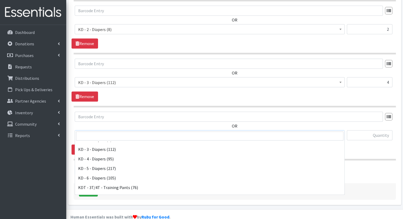
scroll to position [133, 0]
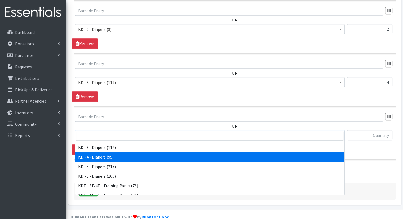
select select "15500"
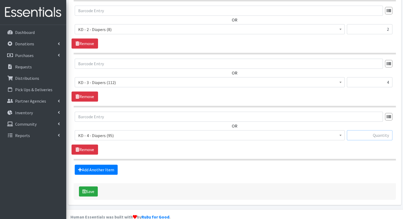
click at [363, 130] on input "text" at bounding box center [370, 135] width 46 height 10
type input "4"
click at [87, 165] on link "Add Another Item" at bounding box center [96, 170] width 43 height 10
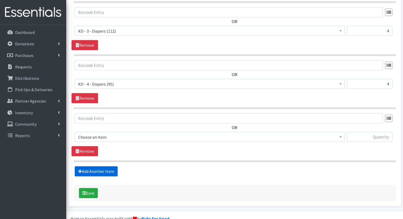
scroll to position [380, 0]
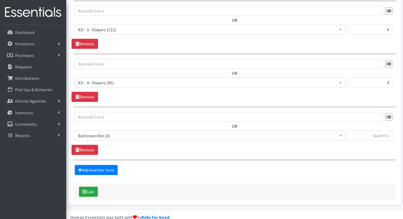
click at [122, 130] on span "Bathroom Bin (0)" at bounding box center [210, 135] width 270 height 10
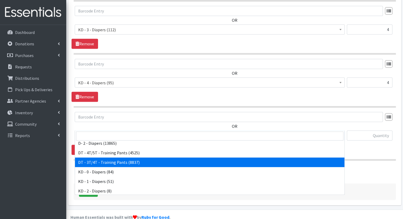
scroll to position [133, 0]
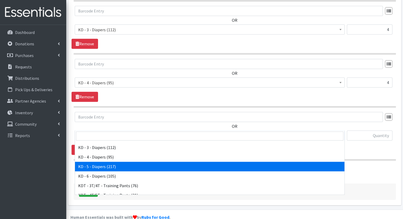
select select "15501"
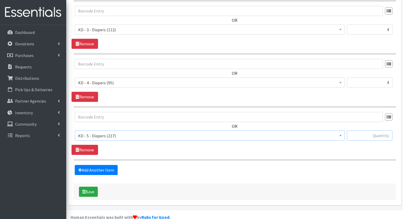
click at [372, 130] on input "text" at bounding box center [370, 135] width 46 height 10
type input "5"
click at [112, 165] on link "Add Another Item" at bounding box center [96, 170] width 43 height 10
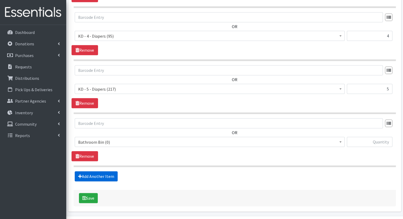
scroll to position [433, 0]
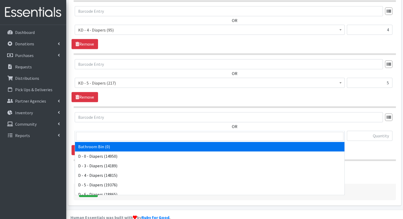
click at [135, 132] on span "Bathroom Bin (0)" at bounding box center [209, 135] width 263 height 7
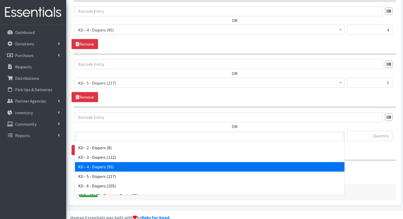
scroll to position [133, 0]
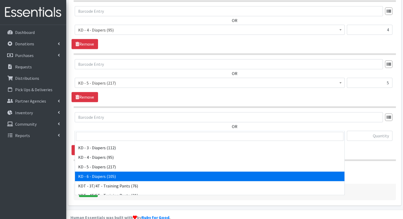
select select "15502"
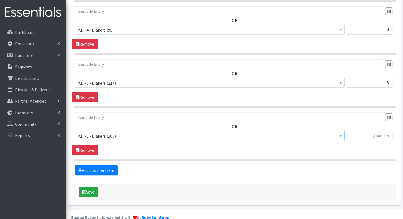
click at [386, 131] on input "text" at bounding box center [370, 136] width 46 height 10
type input "5"
click at [112, 165] on link "Add Another Item" at bounding box center [96, 170] width 43 height 10
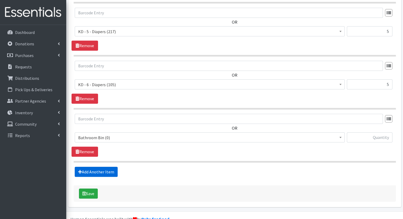
scroll to position [486, 0]
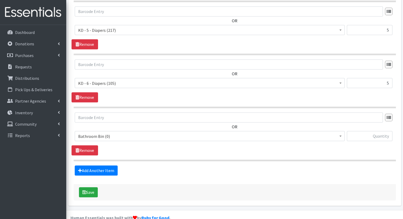
click at [124, 132] on span "Bathroom Bin (0) D - 0 - Diapers (14950) D - 3 - Diapers (14189) D - 4 - Diaper…" at bounding box center [210, 138] width 270 height 14
click at [132, 133] on span "Bathroom Bin (0)" at bounding box center [209, 136] width 263 height 7
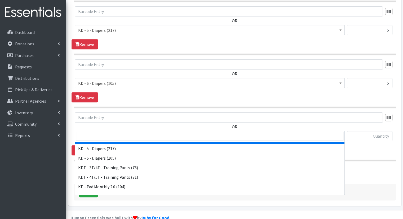
scroll to position [159, 0]
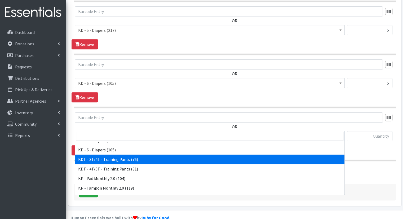
select select "15506"
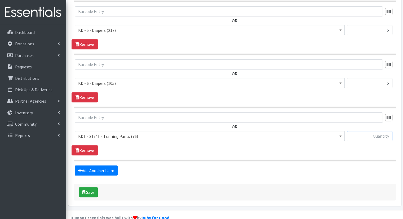
click at [386, 131] on input "text" at bounding box center [370, 136] width 46 height 10
type input "5"
click at [112, 165] on link "Add Another Item" at bounding box center [96, 170] width 43 height 10
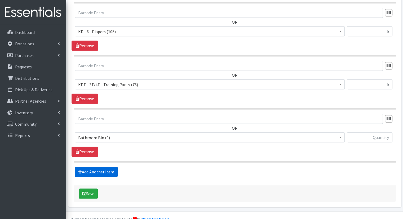
scroll to position [539, 0]
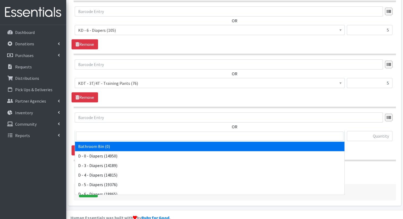
click at [144, 133] on span "Bathroom Bin (0)" at bounding box center [209, 136] width 263 height 7
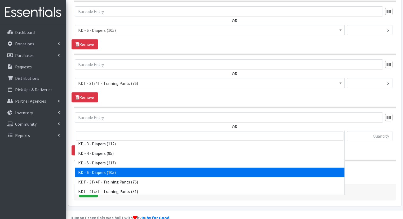
scroll to position [159, 0]
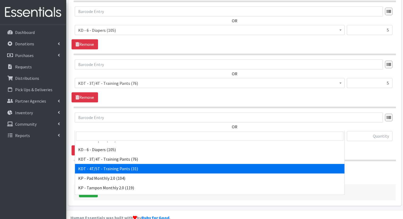
select select "15507"
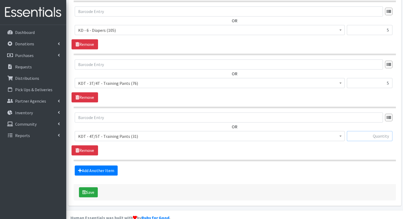
click at [358, 131] on input "text" at bounding box center [370, 136] width 46 height 10
type input "5"
click at [99, 165] on link "Add Another Item" at bounding box center [96, 170] width 43 height 10
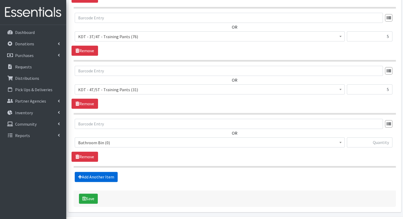
scroll to position [592, 0]
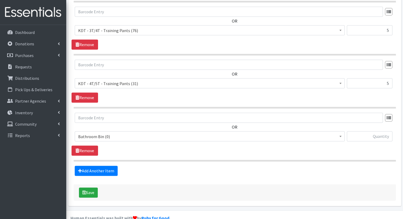
click at [137, 133] on span "Bathroom Bin (0)" at bounding box center [209, 136] width 263 height 7
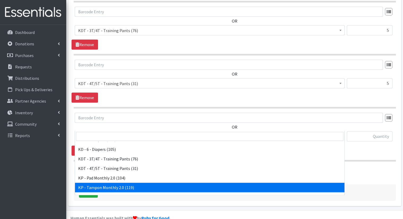
scroll to position [186, 0]
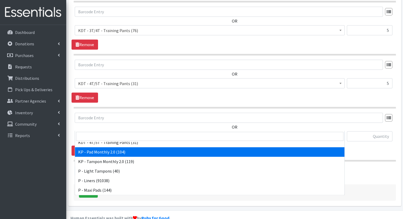
select select "15566"
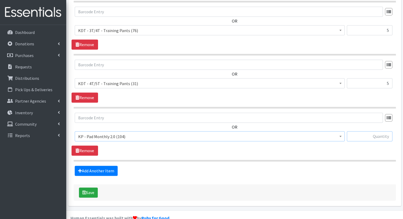
click at [387, 131] on input "text" at bounding box center [370, 136] width 46 height 10
type input "15"
click at [99, 166] on link "Add Another Item" at bounding box center [96, 171] width 43 height 10
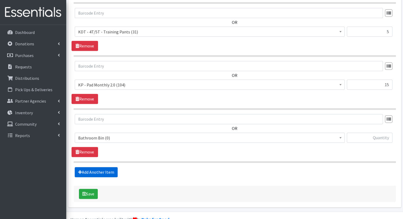
scroll to position [645, 0]
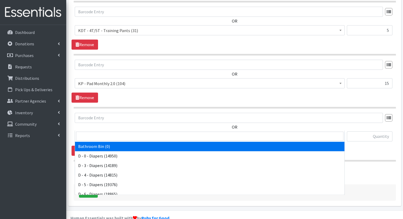
click at [139, 133] on span "Bathroom Bin (0)" at bounding box center [209, 136] width 263 height 7
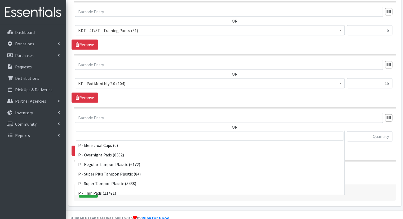
scroll to position [262, 0]
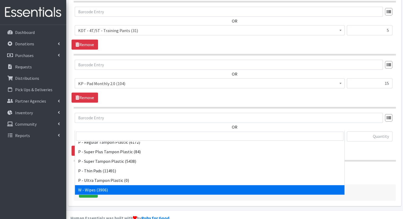
select select "15495"
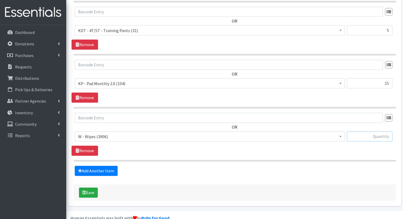
click at [371, 131] on input "text" at bounding box center [370, 136] width 46 height 10
type input "34"
click at [91, 187] on button "Save" at bounding box center [88, 192] width 19 height 10
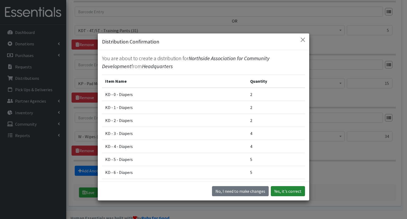
click at [289, 192] on button "Yes, it's correct" at bounding box center [288, 191] width 34 height 10
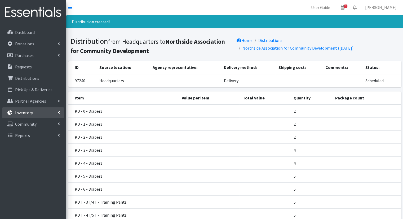
click at [27, 110] on p "Inventory" at bounding box center [24, 112] width 18 height 5
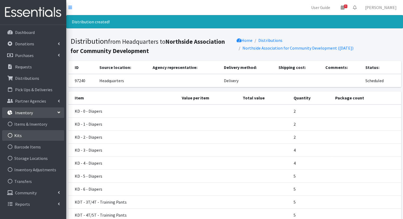
click at [35, 132] on link "Kits" at bounding box center [33, 135] width 62 height 11
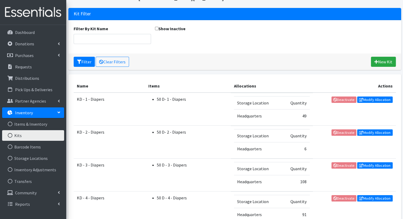
scroll to position [80, 0]
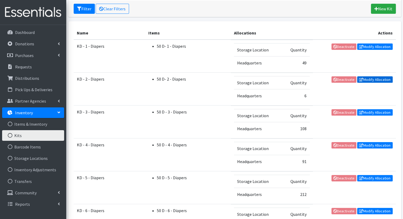
click at [377, 81] on link "Modify Allocation" at bounding box center [375, 79] width 36 height 6
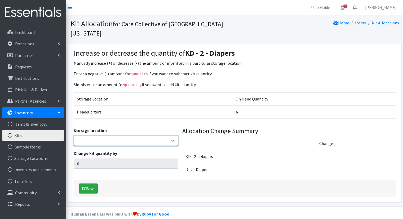
drag, startPoint x: 110, startPoint y: 129, endPoint x: 112, endPoint y: 135, distance: 6.5
click at [110, 136] on select "Headquarters" at bounding box center [126, 141] width 105 height 10
select select "491"
click at [74, 136] on select "Headquarters" at bounding box center [126, 141] width 105 height 10
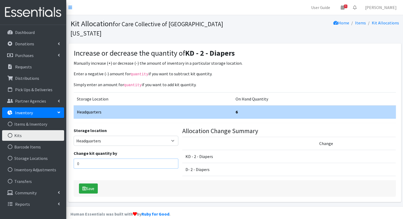
click at [120, 159] on input "0" at bounding box center [126, 164] width 105 height 10
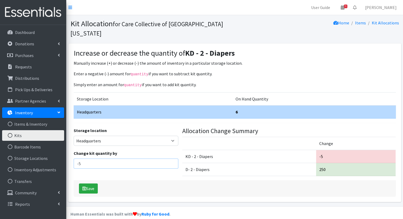
type input "-5"
click at [85, 184] on div "Save" at bounding box center [235, 188] width 322 height 16
click at [90, 183] on button "Save" at bounding box center [88, 188] width 19 height 10
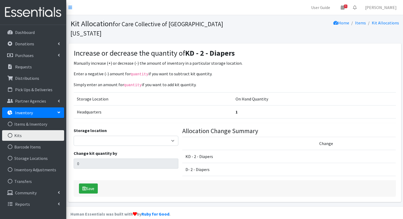
click at [47, 25] on div "Dashboard Donations All Donations New Donation Purchases All Purchases [GEOGRAP…" at bounding box center [33, 127] width 66 height 204
click at [38, 73] on link "Distributions" at bounding box center [33, 78] width 62 height 11
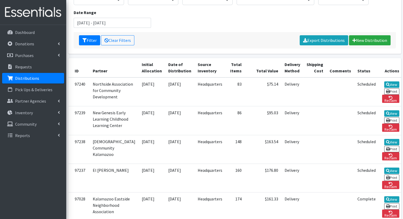
scroll to position [106, 0]
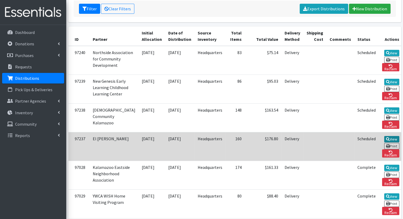
click at [384, 142] on link "View" at bounding box center [391, 139] width 15 height 6
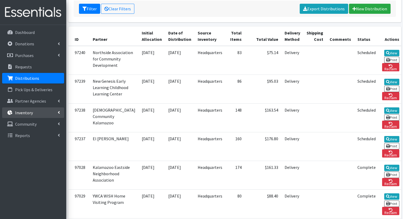
click at [46, 111] on link "Inventory" at bounding box center [33, 112] width 62 height 11
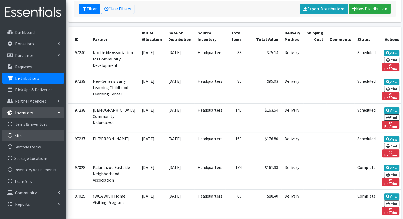
click at [51, 136] on link "Kits" at bounding box center [33, 135] width 62 height 11
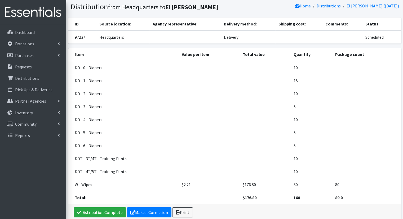
scroll to position [27, 0]
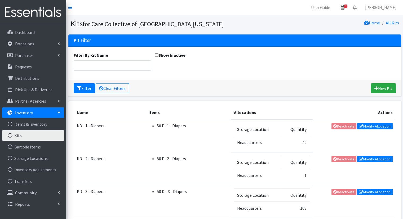
click at [348, 7] on span "4" at bounding box center [345, 7] width 3 height 4
click at [10, 75] on link "Distributions" at bounding box center [33, 78] width 62 height 11
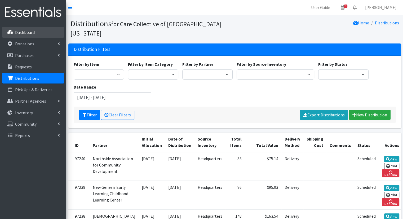
click at [7, 30] on icon at bounding box center [10, 32] width 7 height 5
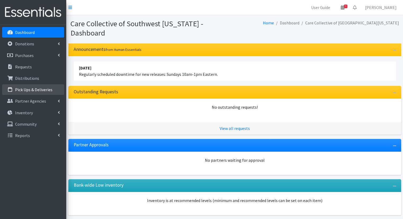
click at [14, 89] on link "Pick Ups & Deliveries" at bounding box center [33, 89] width 62 height 11
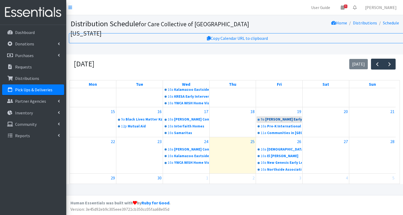
scroll to position [68, 0]
